Goal: Information Seeking & Learning: Learn about a topic

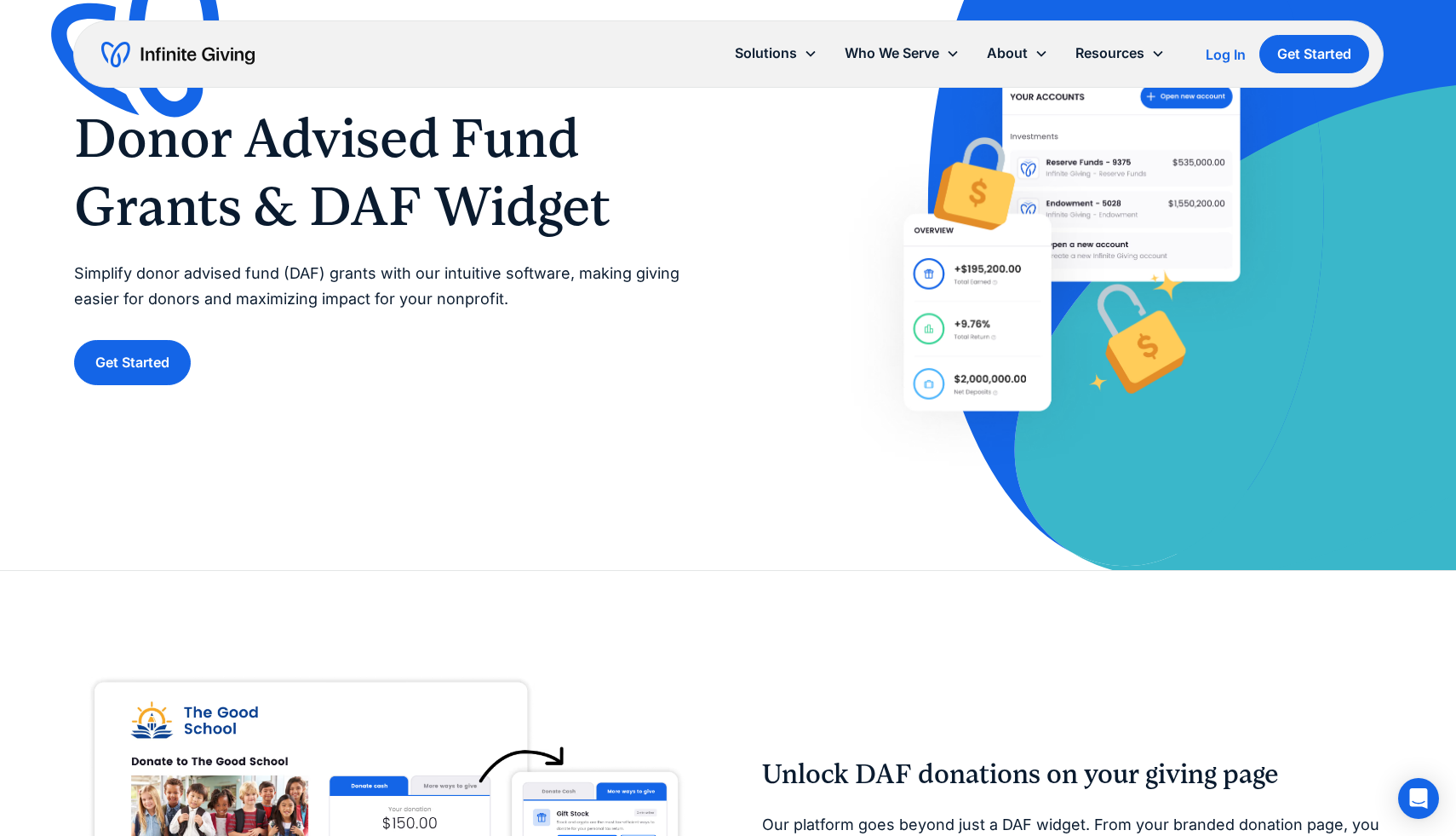
scroll to position [178, 0]
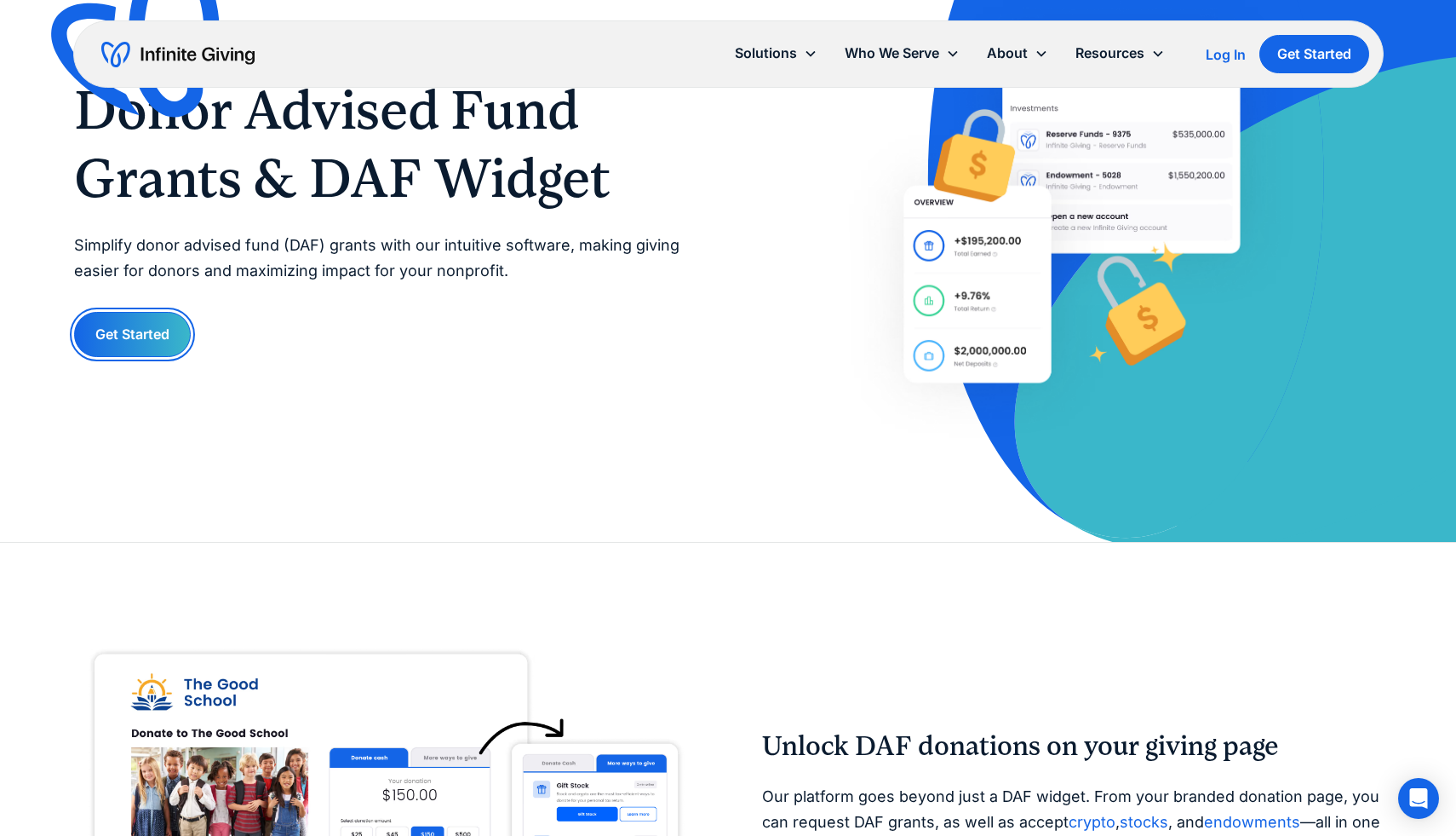
click at [153, 334] on link "Get Started" at bounding box center [132, 334] width 117 height 45
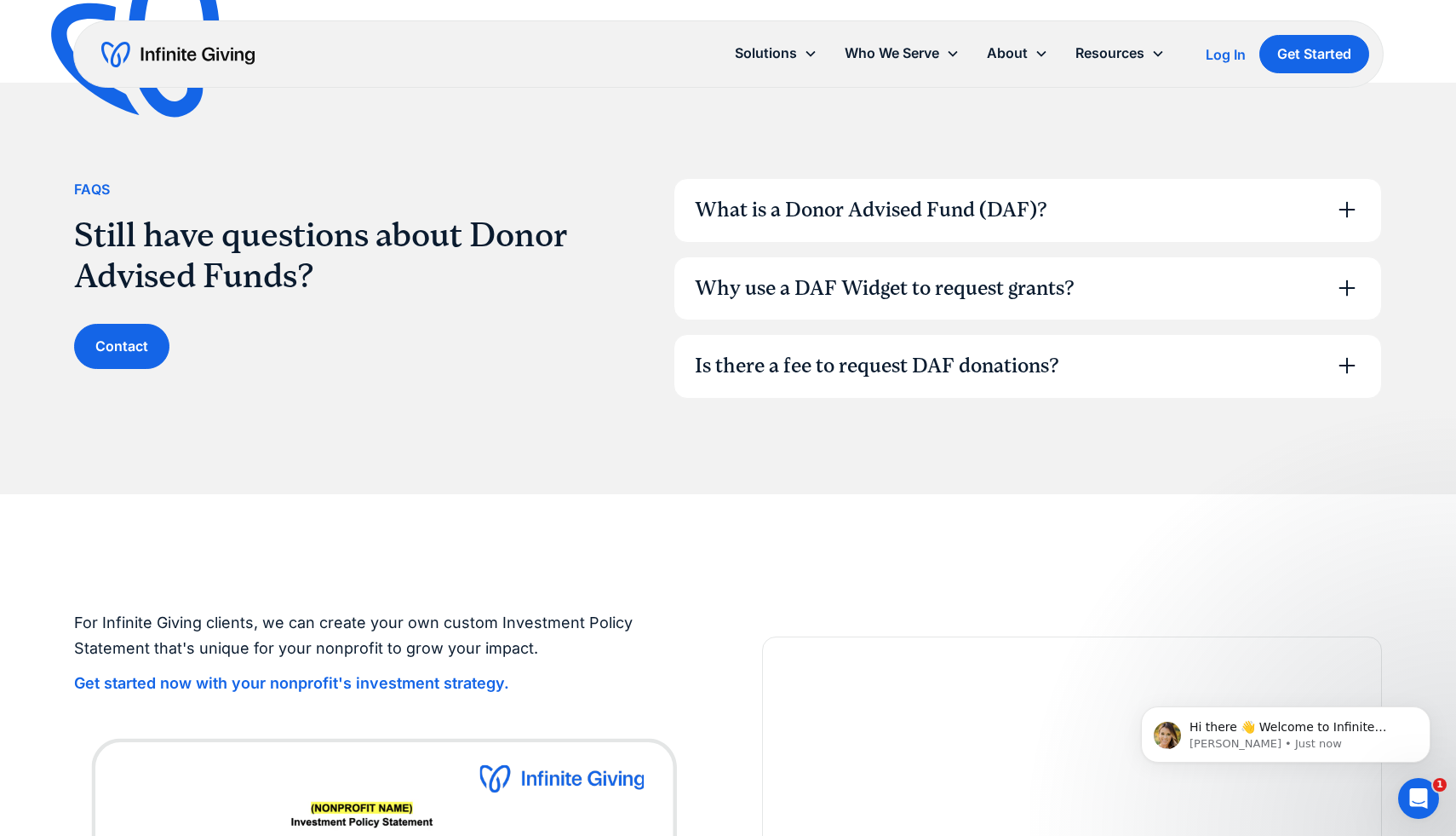
scroll to position [2638, 0]
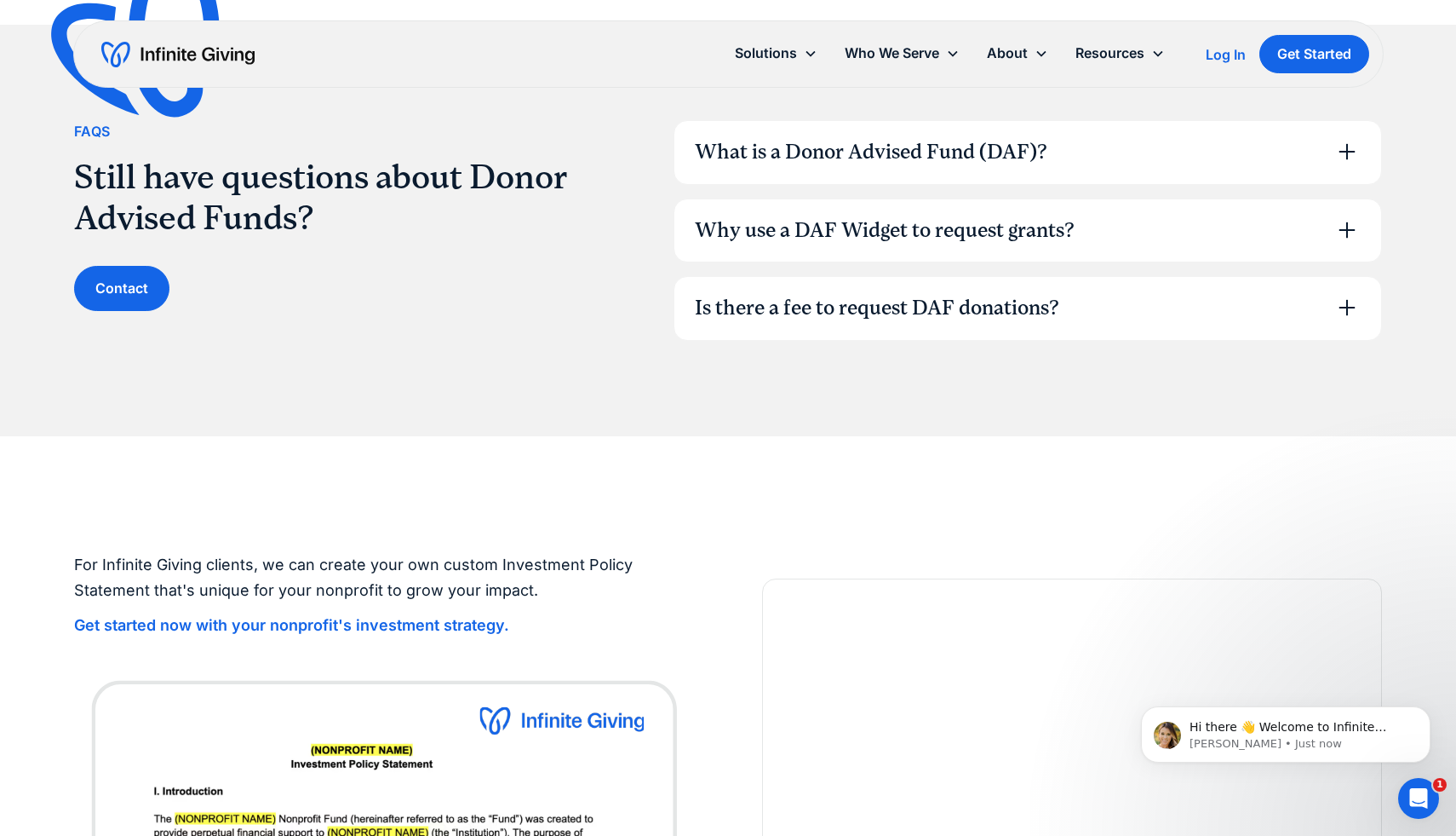
click at [819, 222] on div "Why use a DAF Widget to request grants?" at bounding box center [885, 230] width 380 height 29
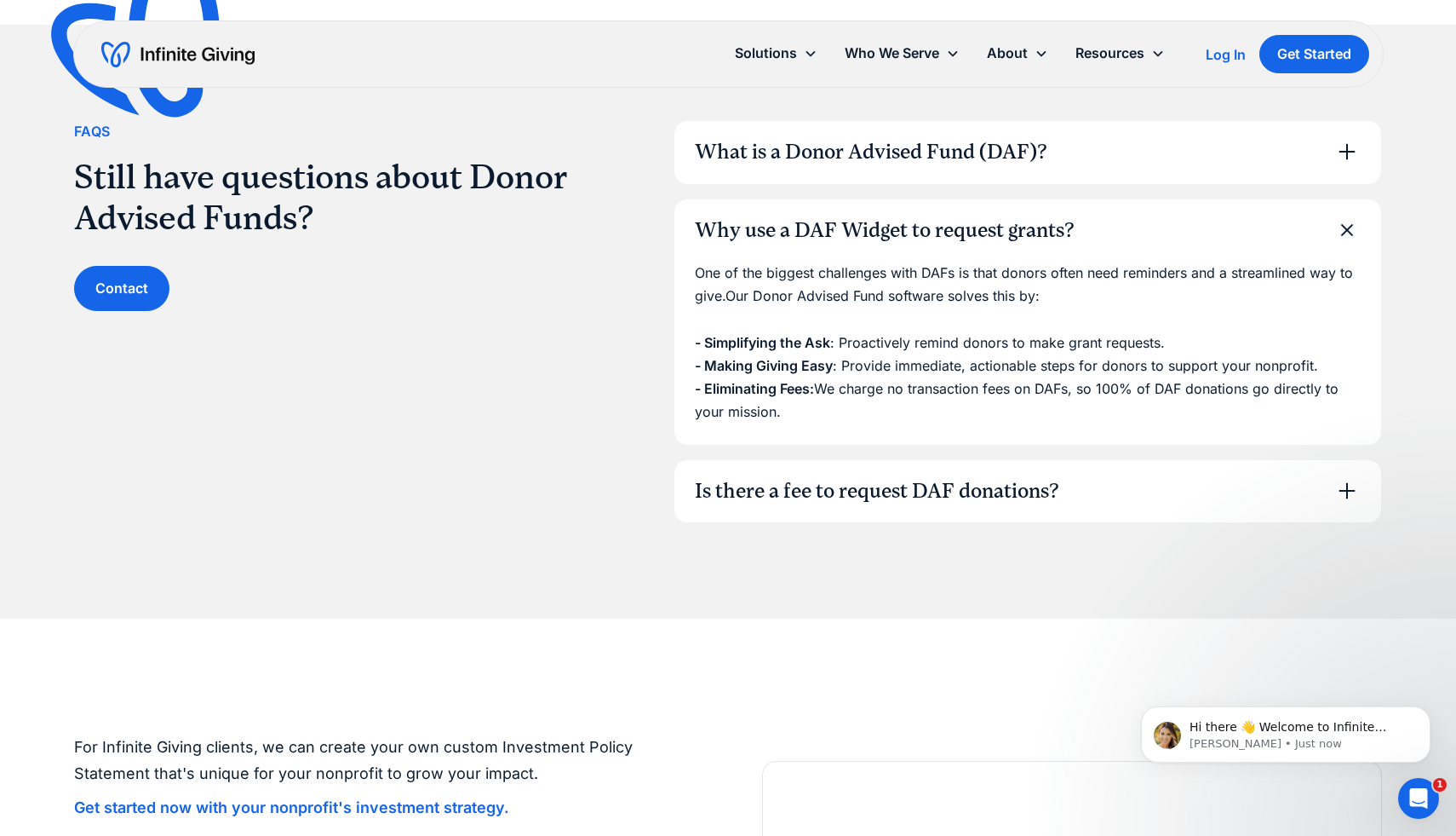
click at [718, 502] on div "Is there a fee to request DAF donations?" at bounding box center [877, 491] width 365 height 29
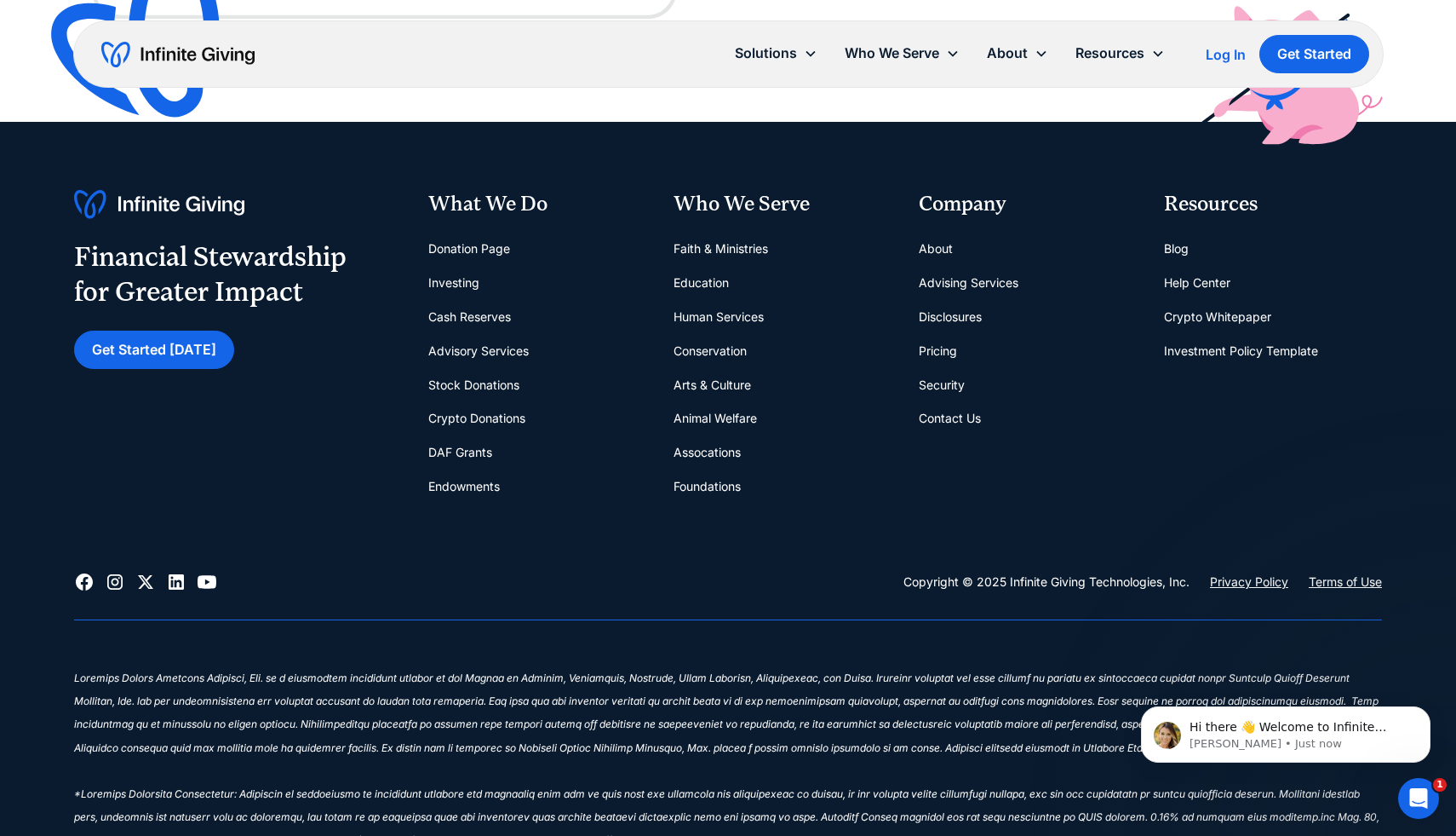
scroll to position [4280, 0]
